Goal: Task Accomplishment & Management: Use online tool/utility

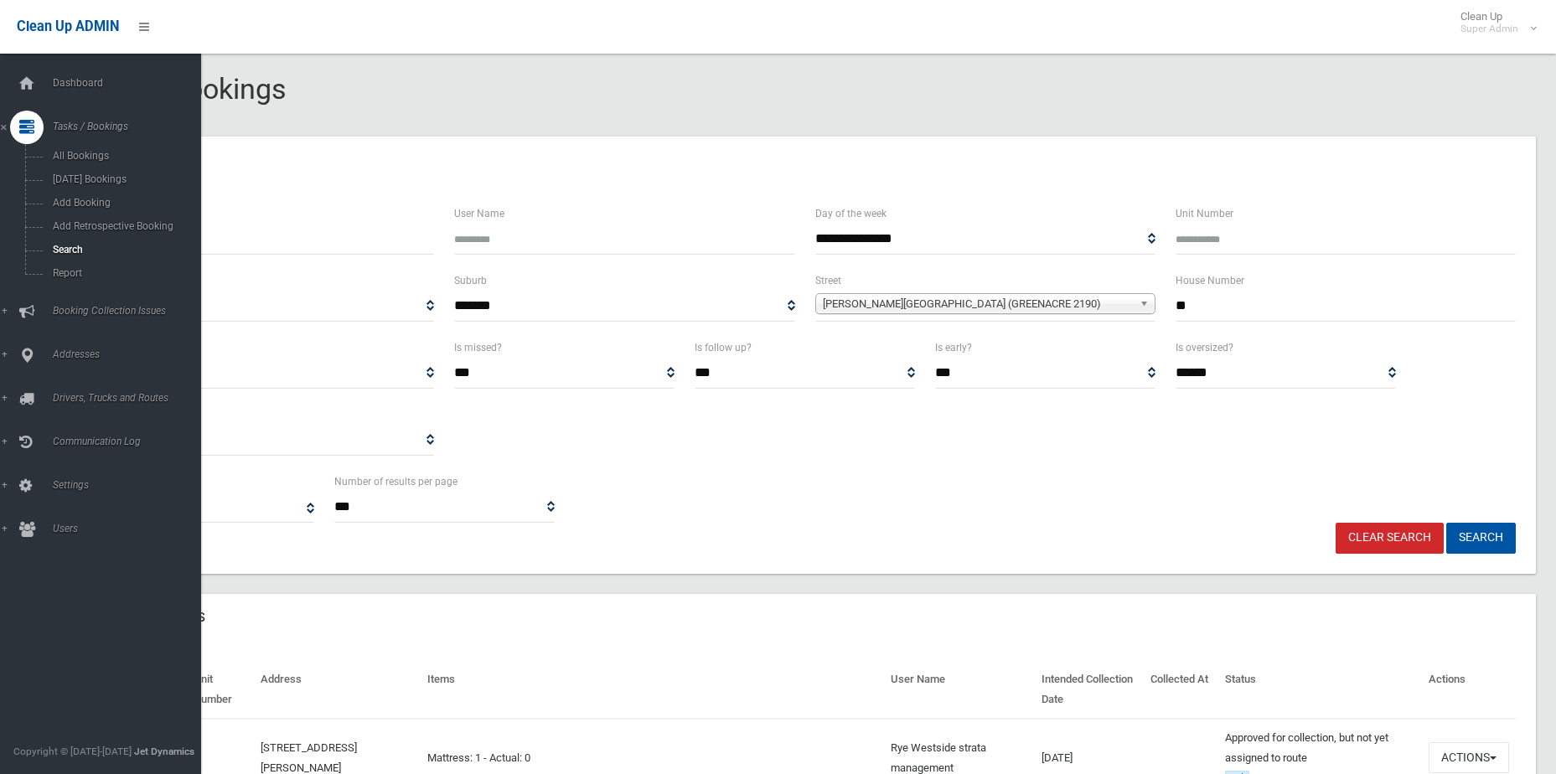
select select
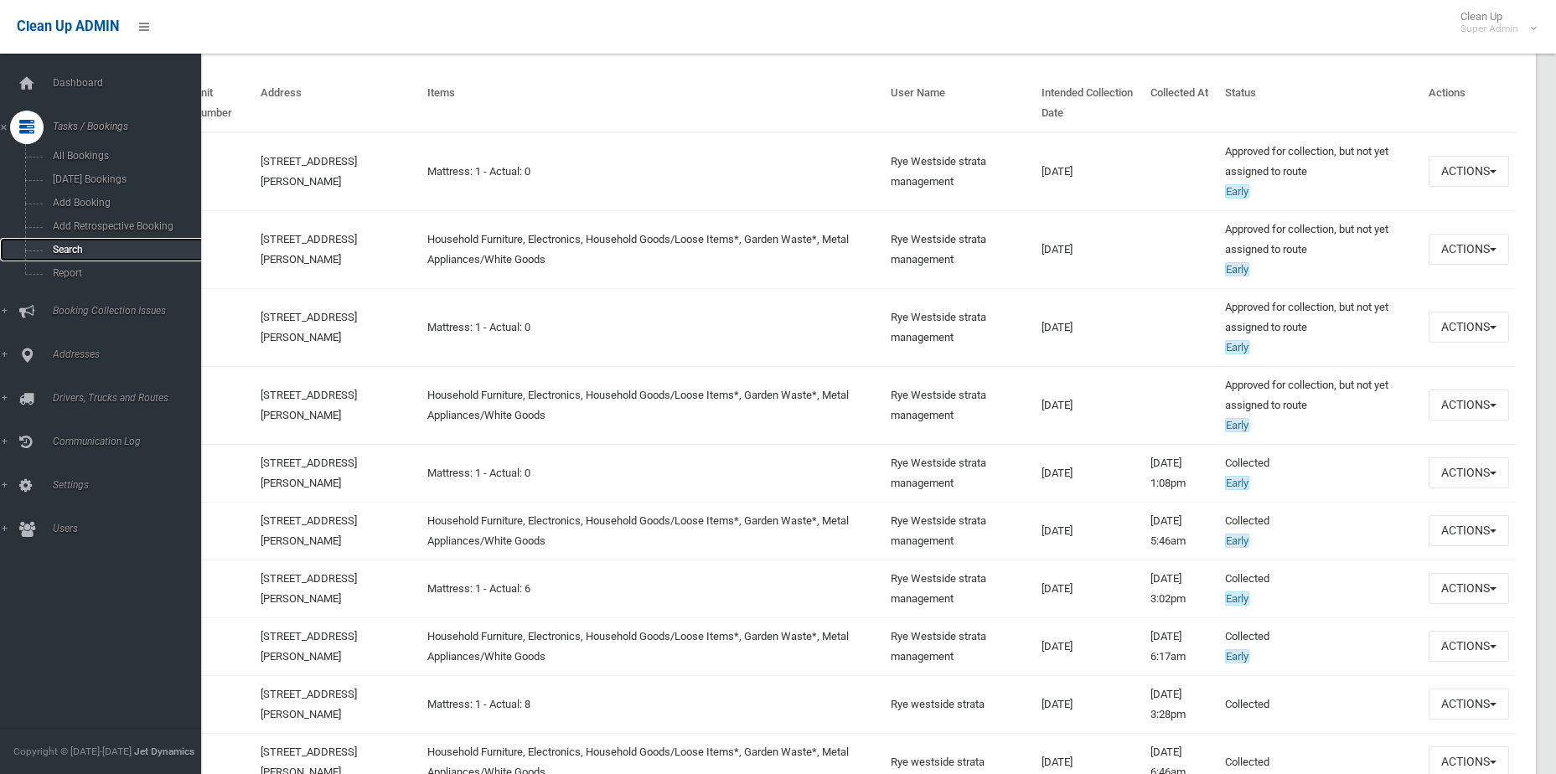
click at [67, 248] on span "Search" at bounding box center [124, 250] width 152 height 12
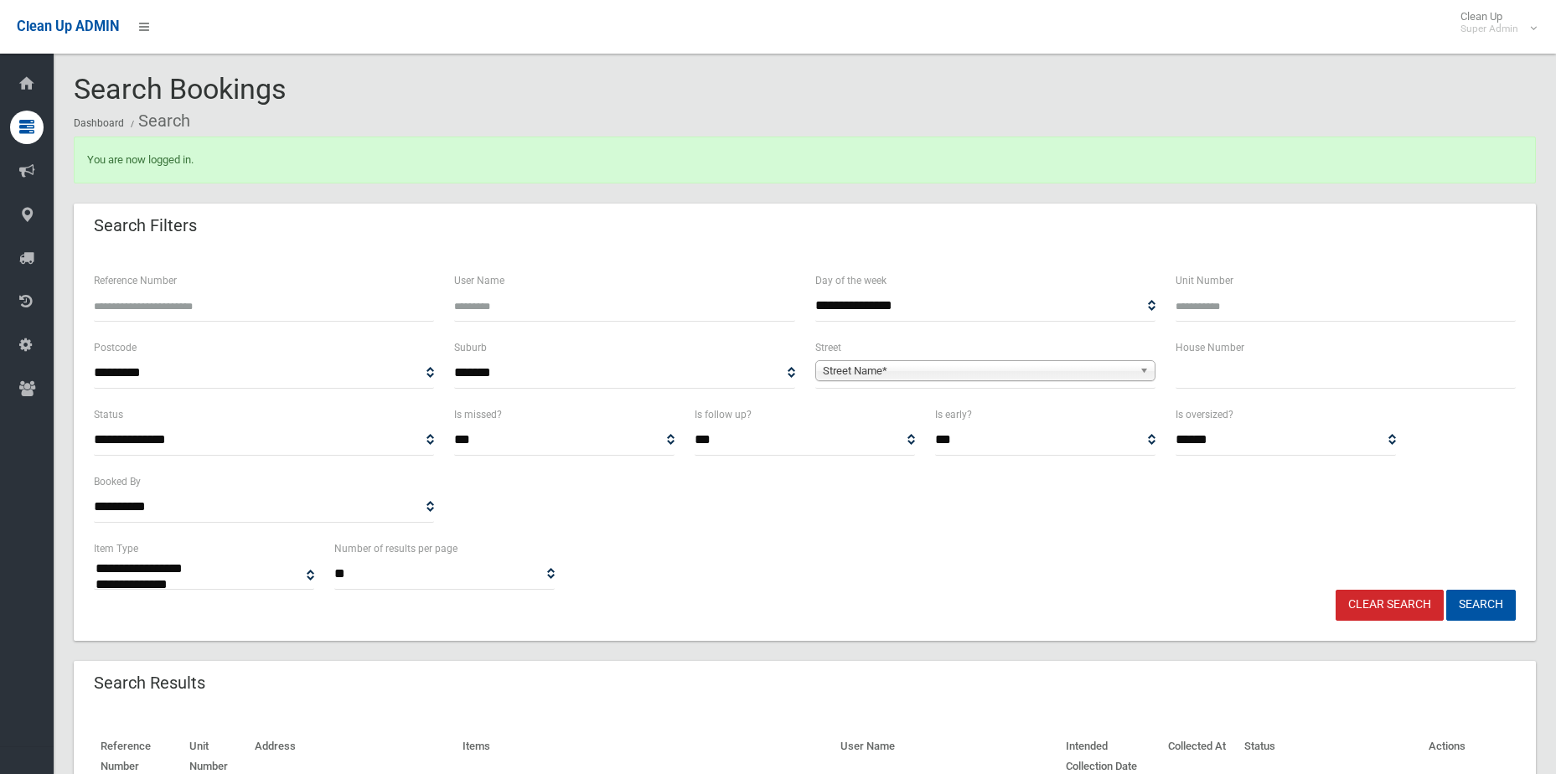
select select
click at [840, 379] on span "Street Name*" at bounding box center [978, 371] width 310 height 20
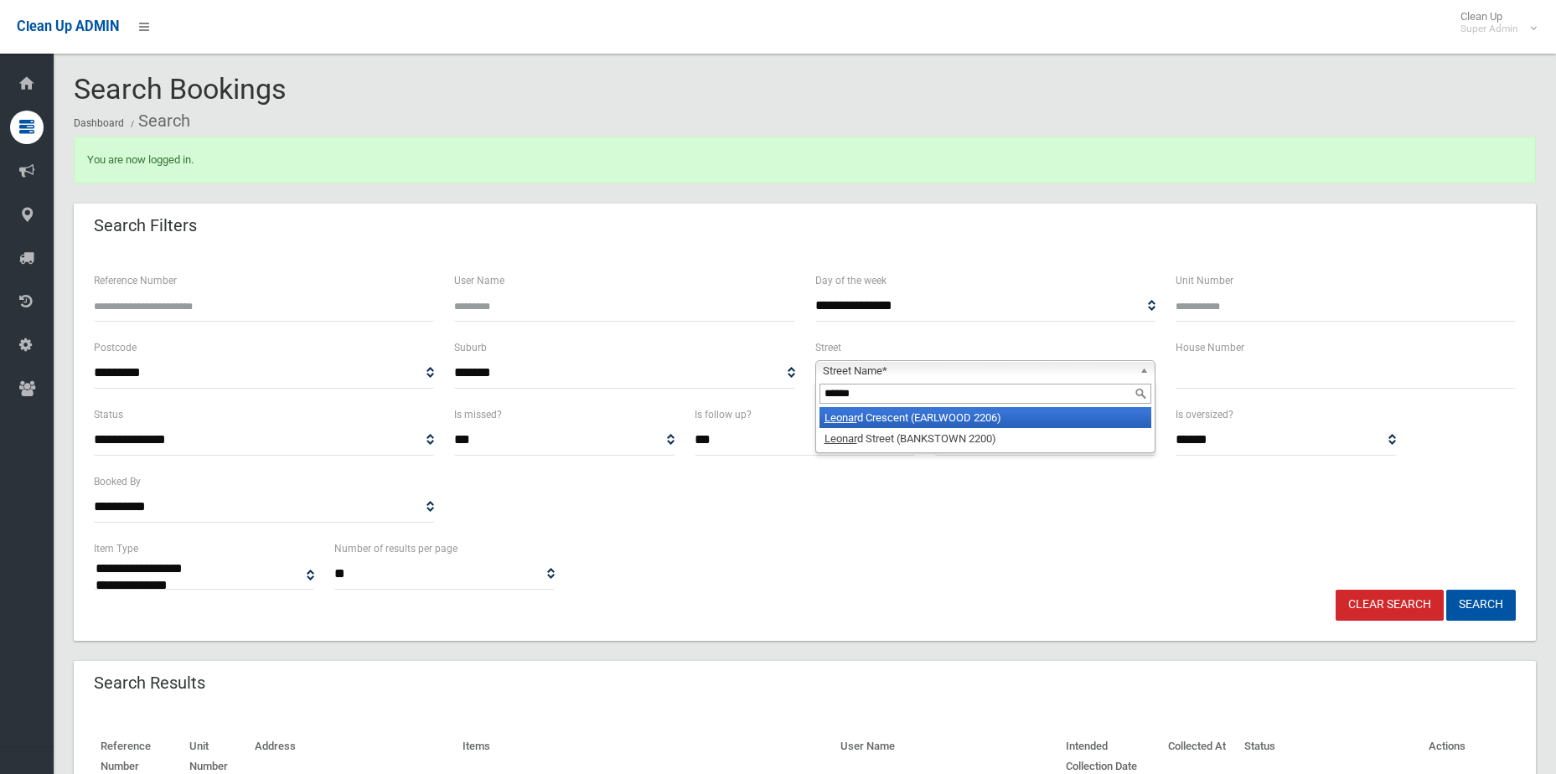
type input "*******"
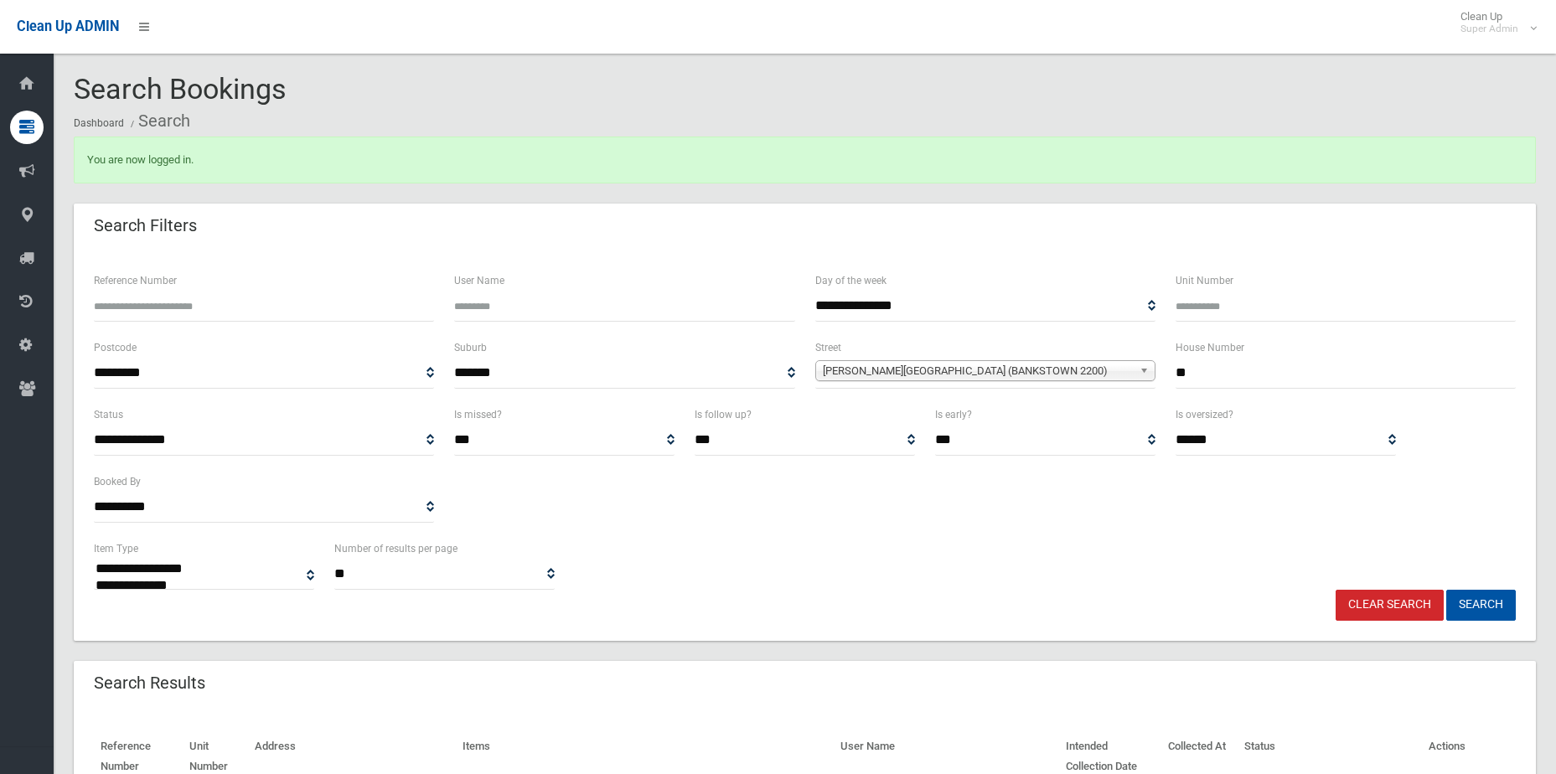
type input "**"
click at [1446, 590] on button "Search" at bounding box center [1481, 605] width 70 height 31
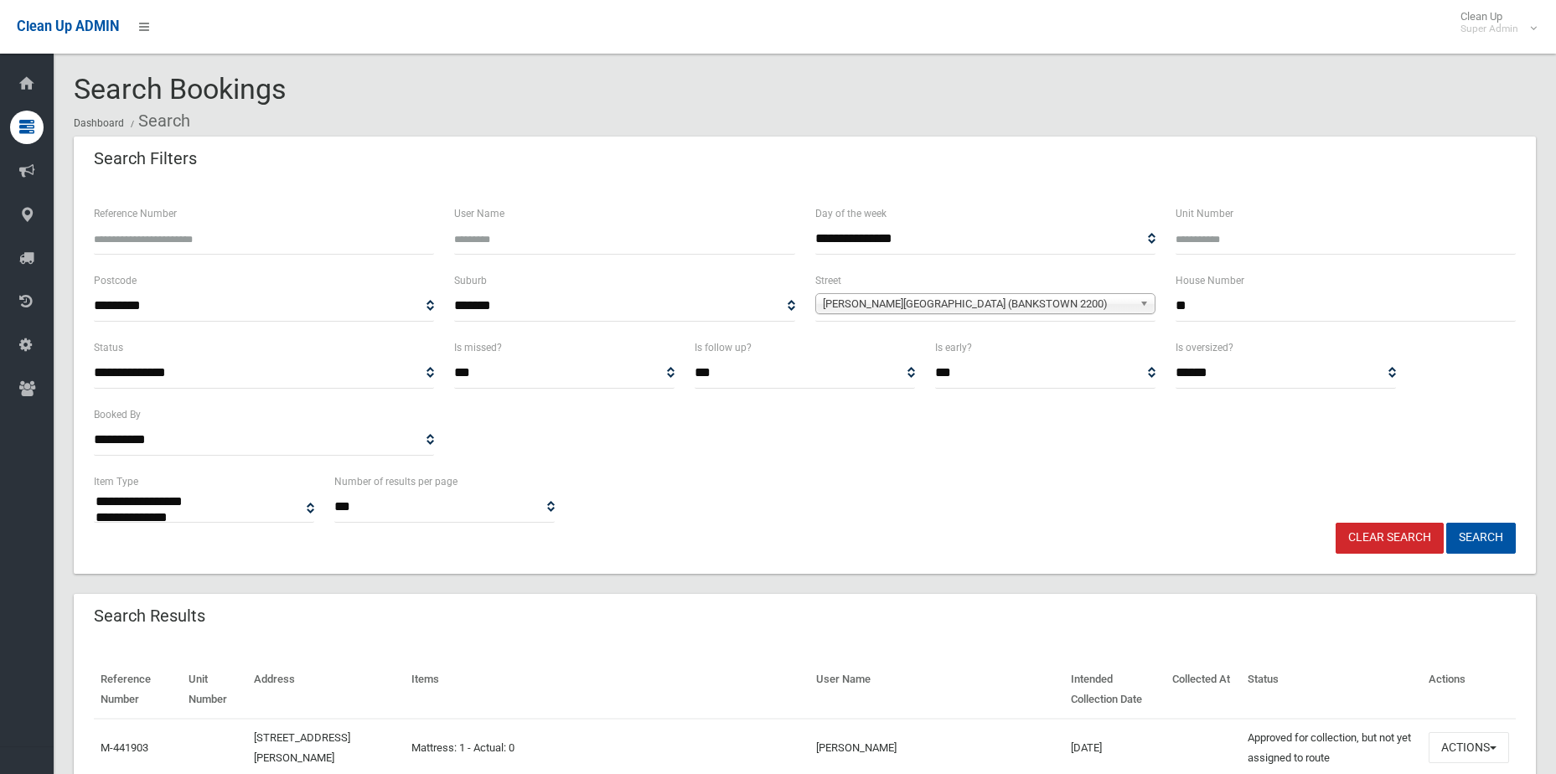
select select
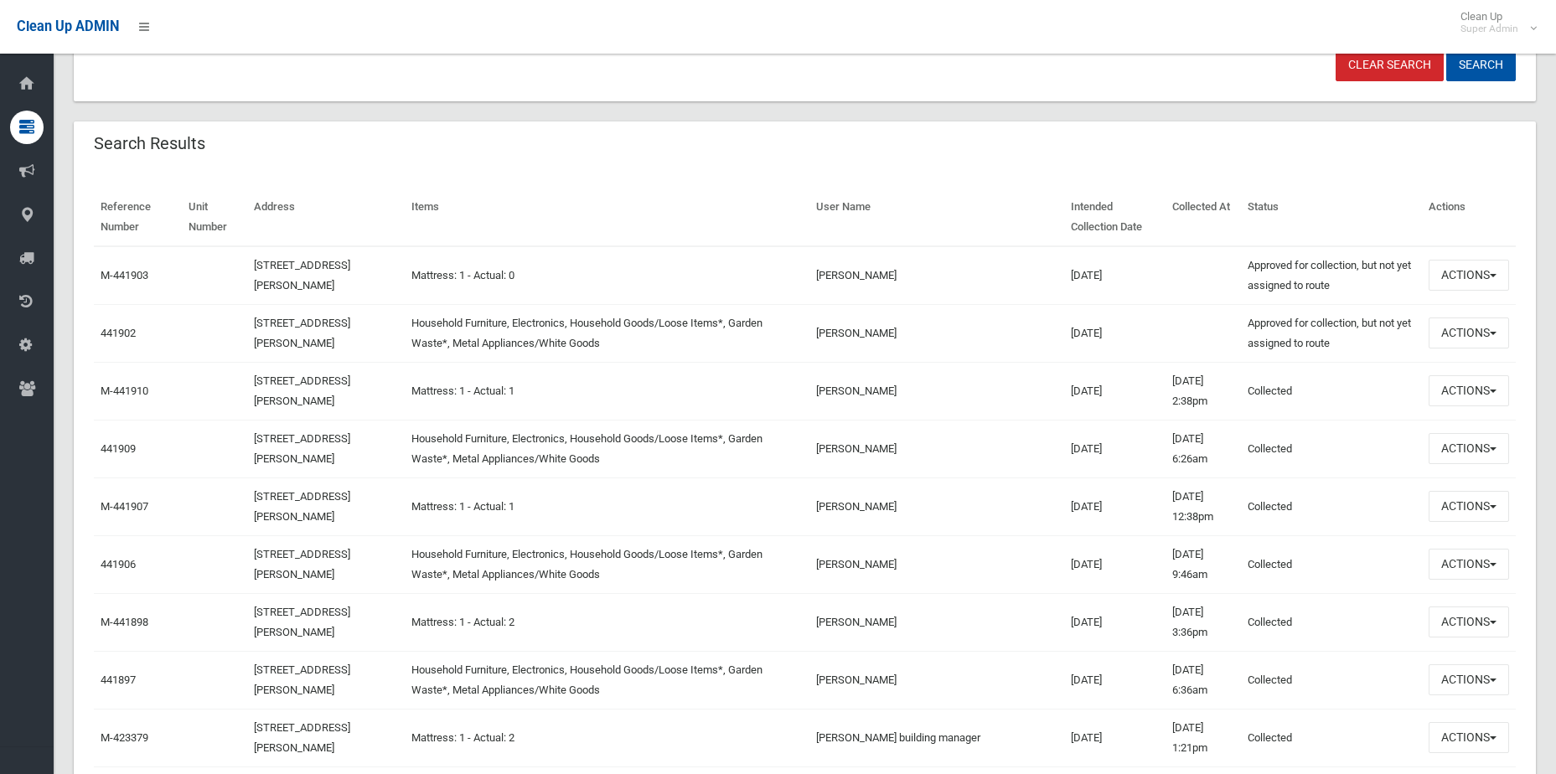
scroll to position [503, 0]
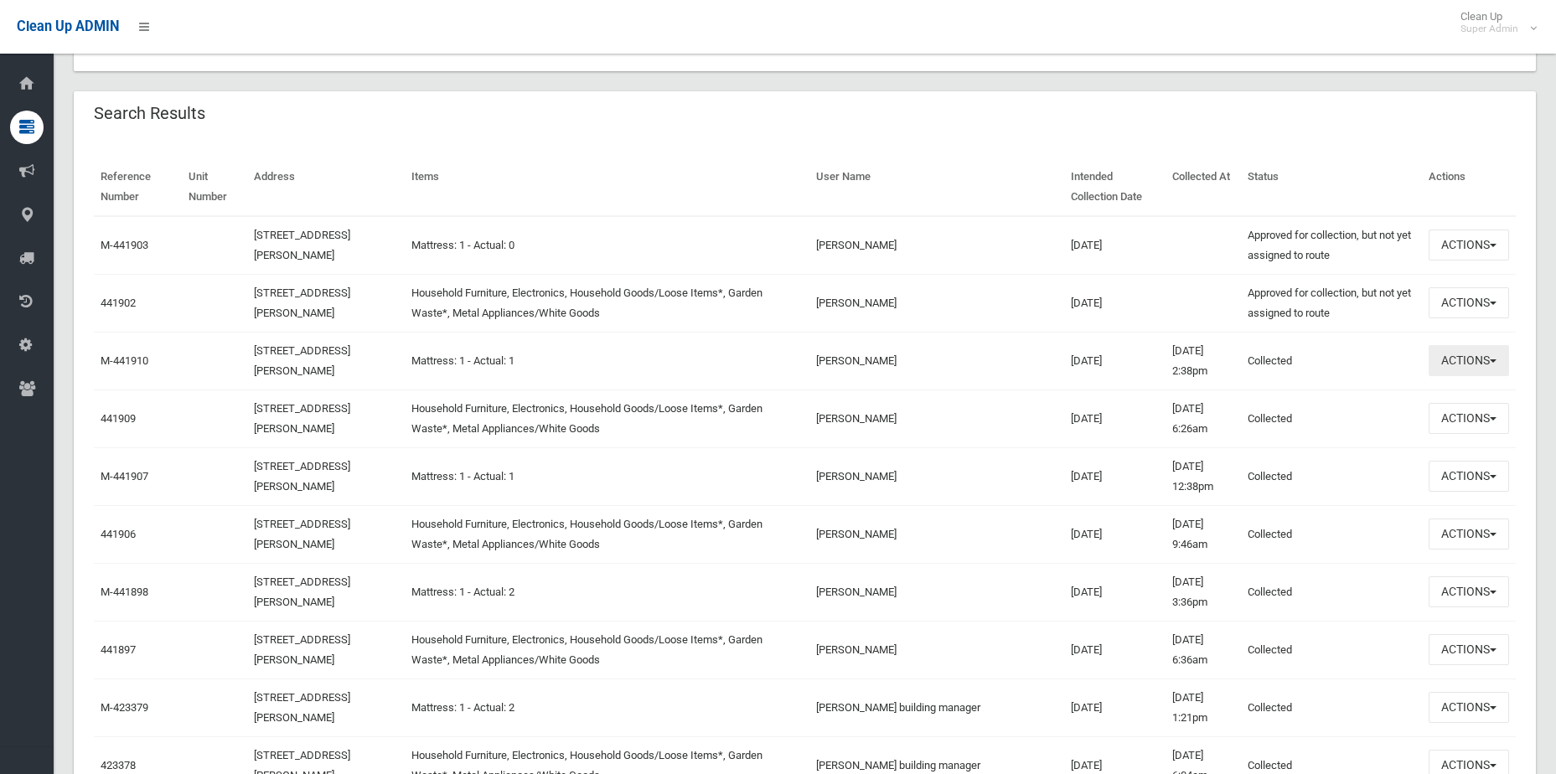
click at [1471, 364] on button "Actions" at bounding box center [1469, 360] width 80 height 31
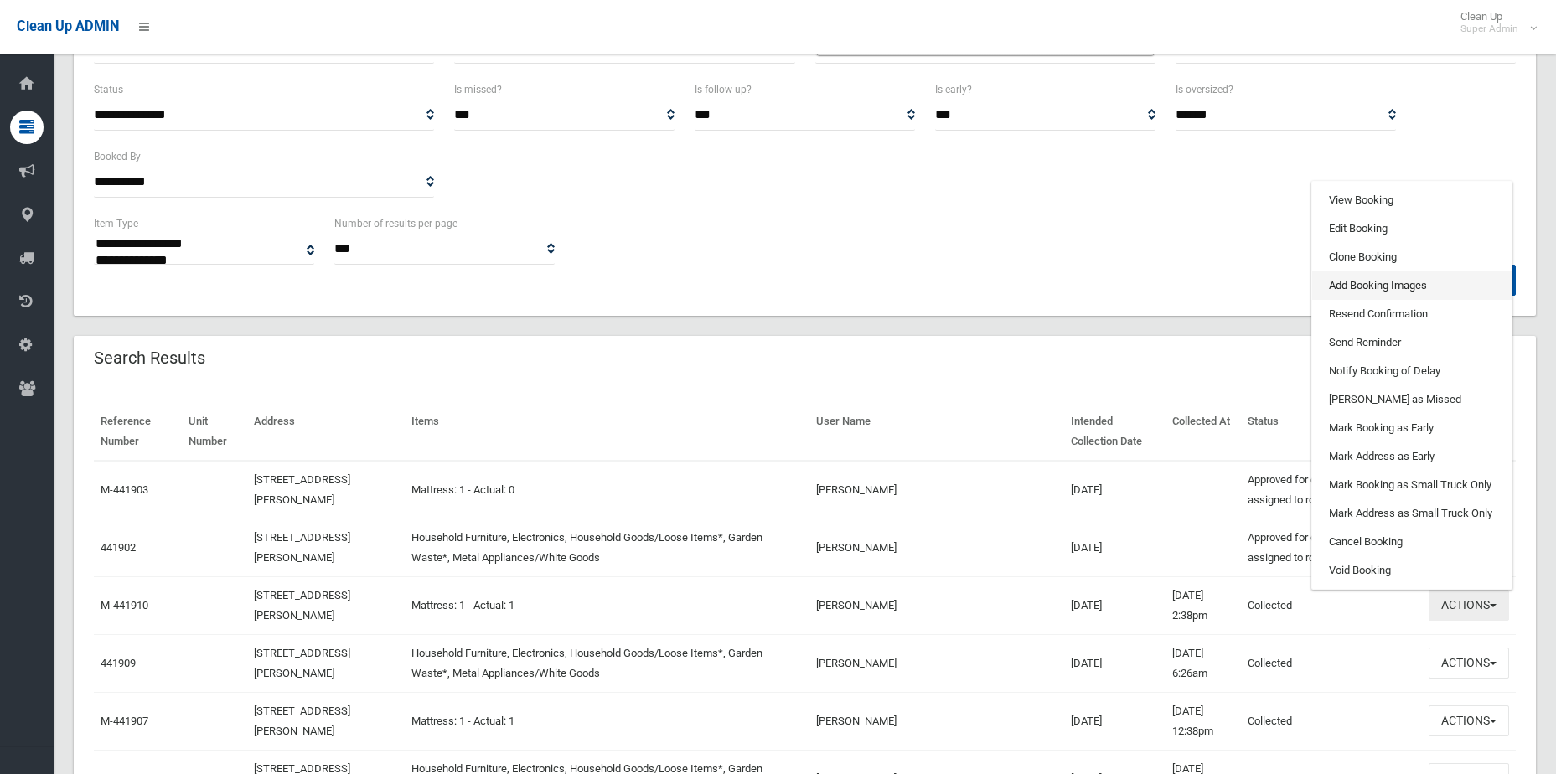
scroll to position [251, 0]
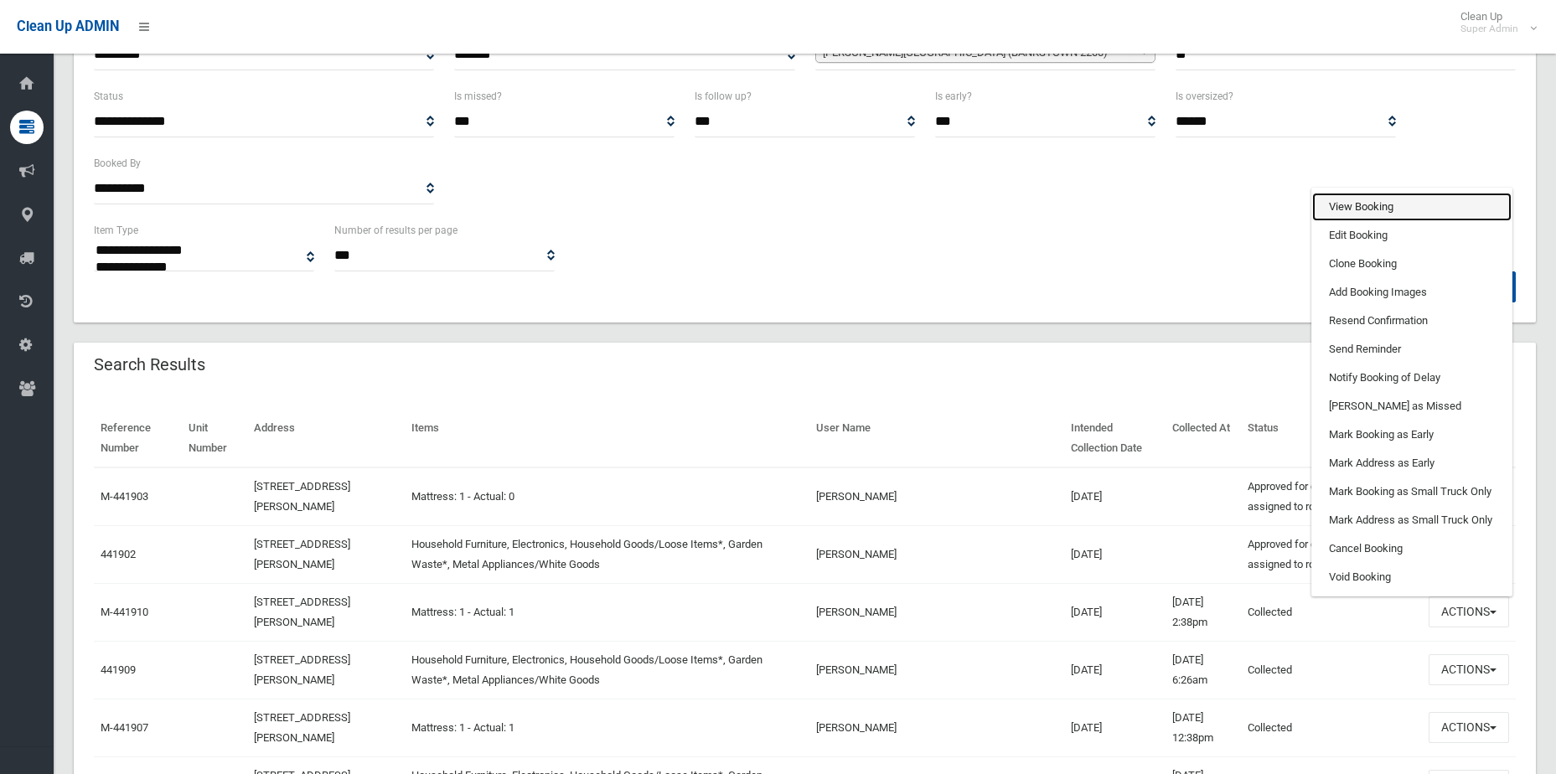
click at [1362, 198] on link "View Booking" at bounding box center [1411, 207] width 199 height 28
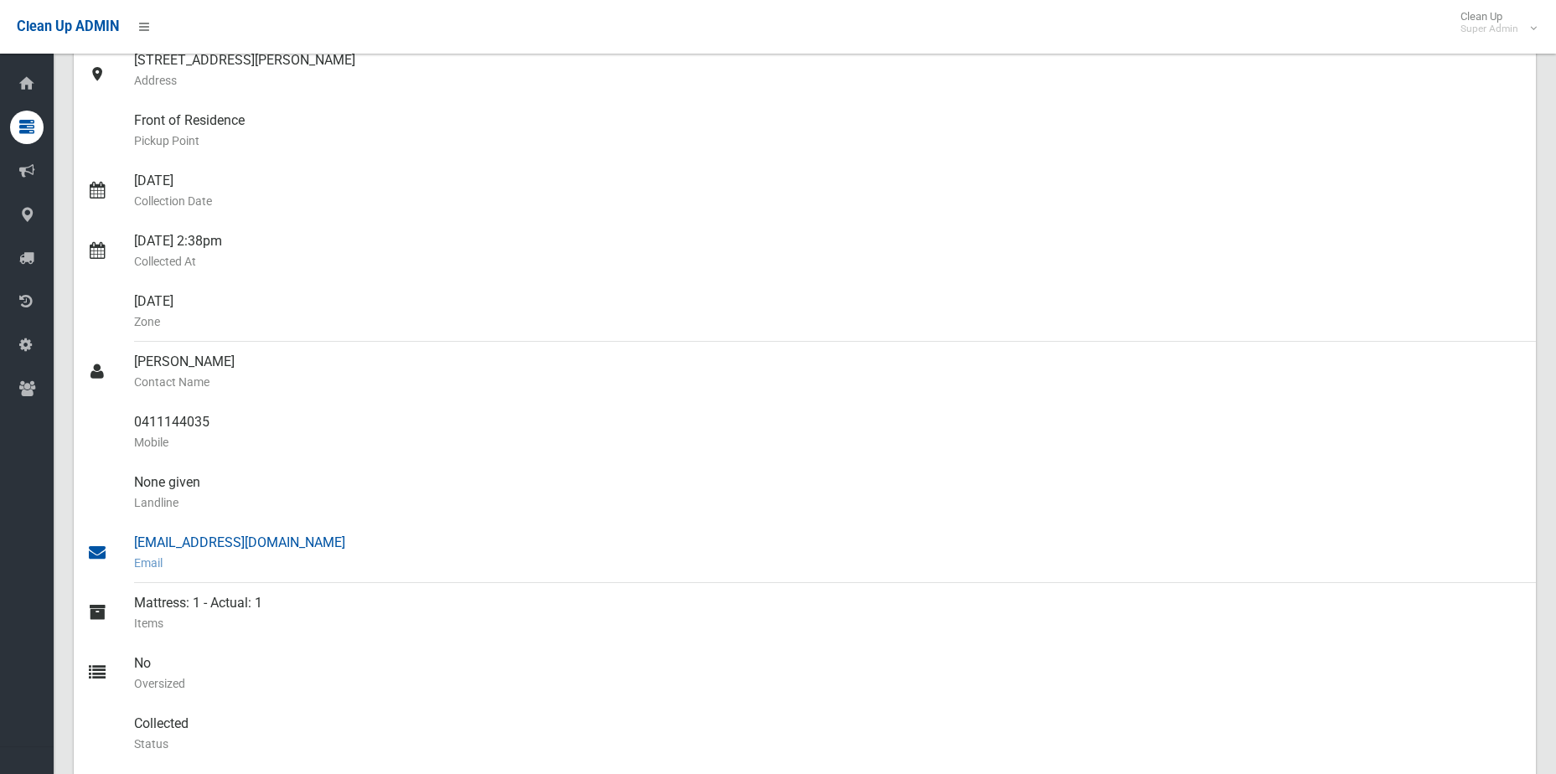
scroll to position [251, 0]
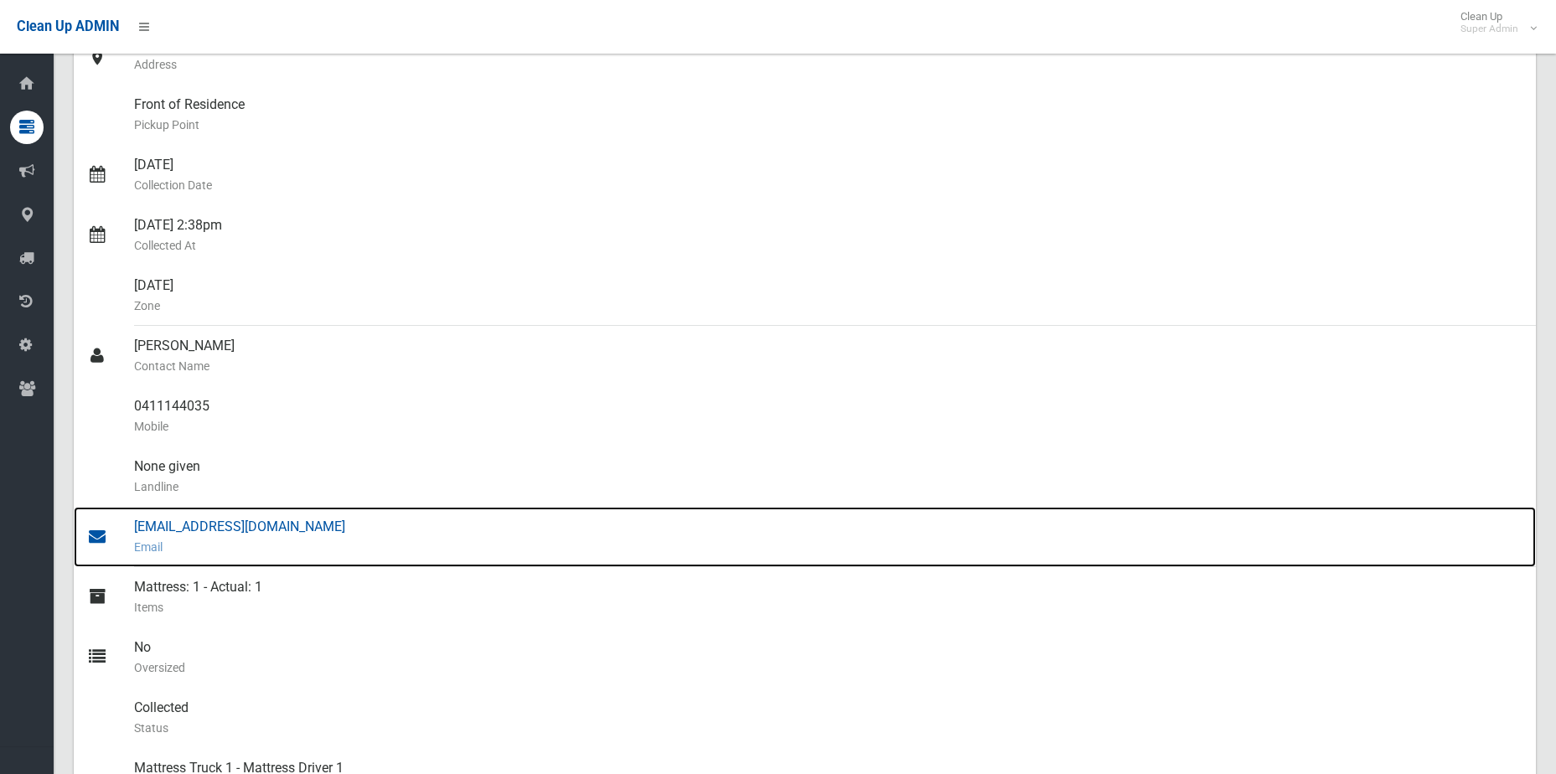
click at [209, 523] on div "susanmillevoi@gmail.com Email" at bounding box center [828, 537] width 1389 height 60
